Goal: Task Accomplishment & Management: Manage account settings

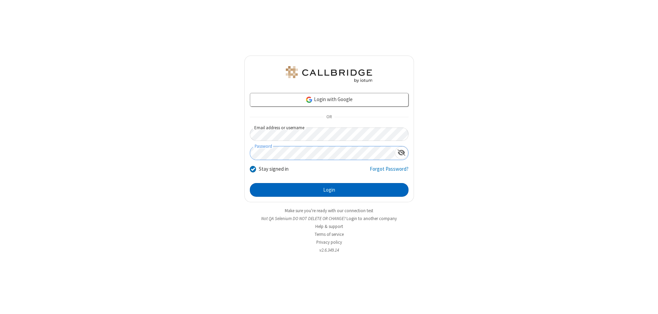
click at [329, 190] on button "Login" at bounding box center [329, 190] width 159 height 14
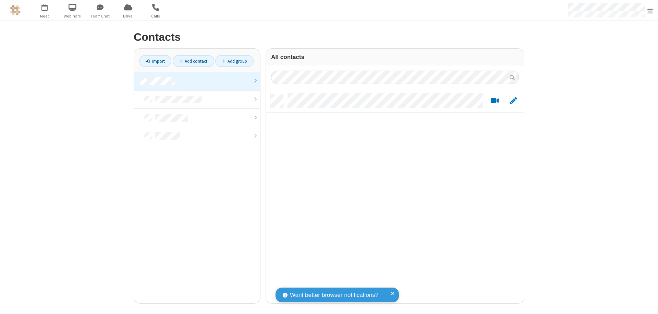
scroll to position [209, 253]
click at [197, 81] on link at bounding box center [197, 81] width 126 height 19
click at [193, 61] on link "Add contact" at bounding box center [193, 61] width 41 height 12
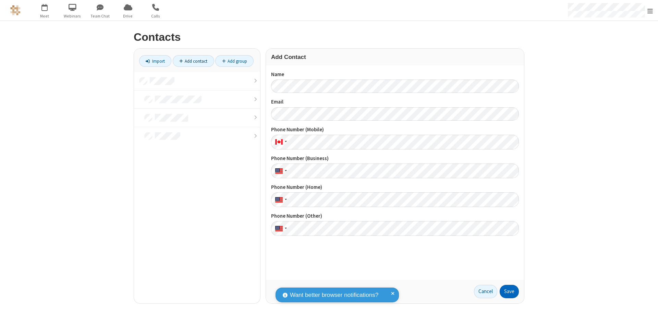
click at [509, 291] on button "Save" at bounding box center [509, 292] width 19 height 14
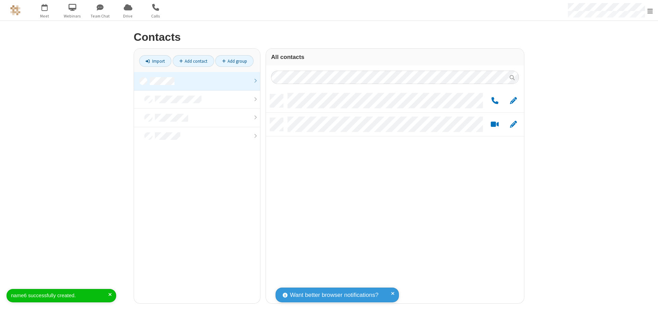
scroll to position [209, 253]
